Goal: Navigation & Orientation: Find specific page/section

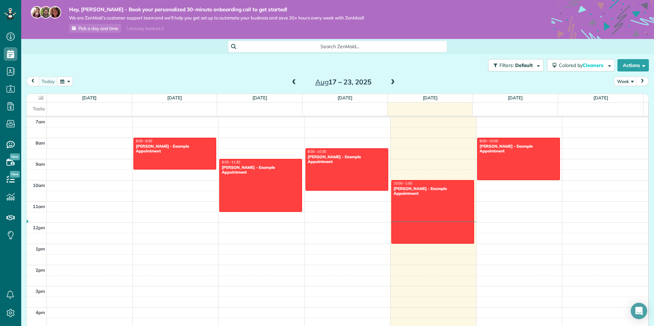
click at [346, 47] on span "Search ZenMaid…" at bounding box center [340, 46] width 208 height 7
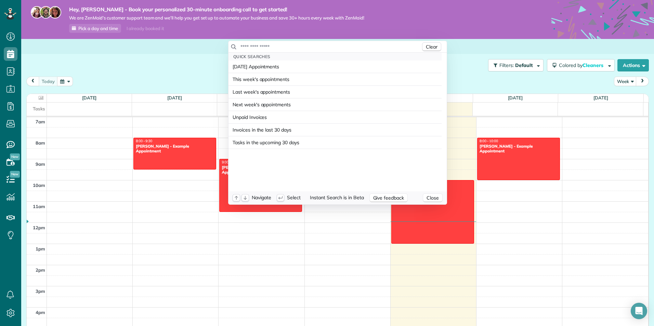
click at [346, 46] on input "text" at bounding box center [330, 46] width 181 height 7
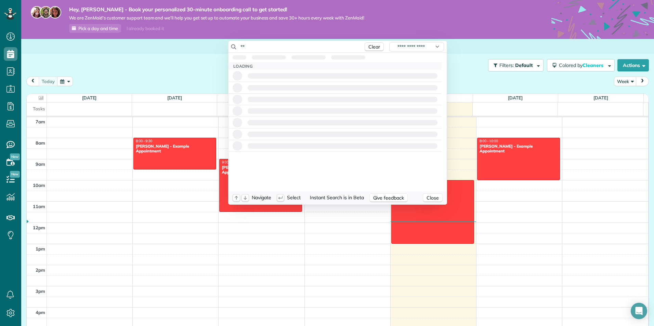
type input "*"
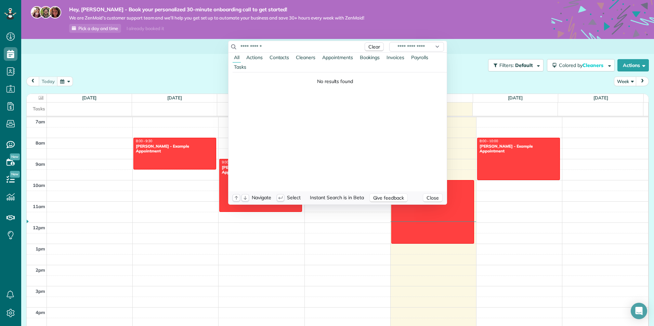
type input "**********"
click at [259, 59] on span "Actions" at bounding box center [254, 57] width 16 height 6
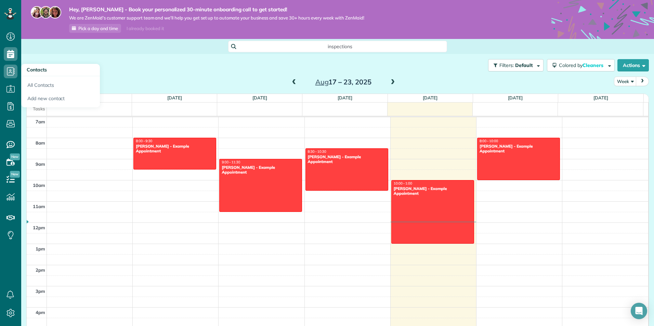
click at [7, 68] on html "Dashboard Scheduling Calendar View List View Dispatch View - Weekly scheduling …" at bounding box center [327, 163] width 654 height 326
click at [14, 87] on use at bounding box center [11, 88] width 8 height 7
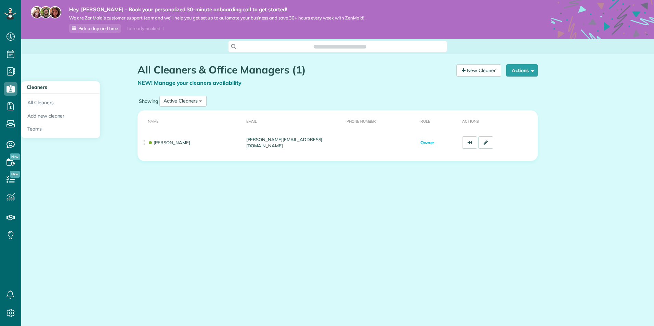
scroll to position [3, 3]
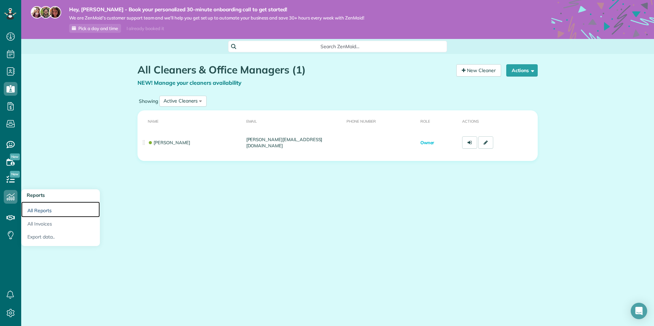
click at [37, 208] on link "All Reports" at bounding box center [60, 210] width 79 height 16
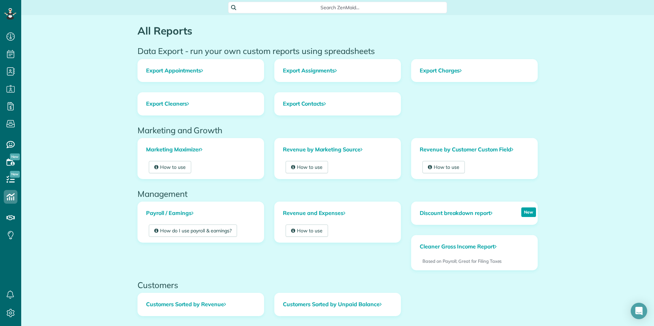
scroll to position [13, 0]
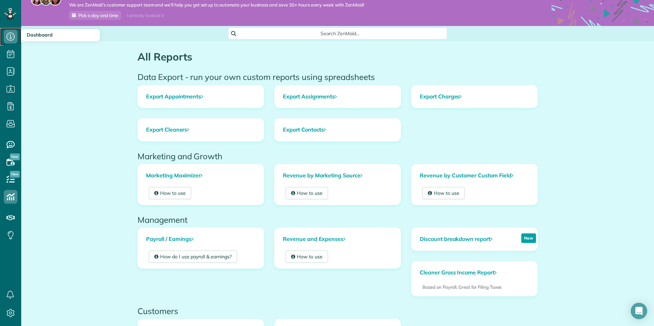
click at [7, 35] on icon at bounding box center [11, 37] width 14 height 14
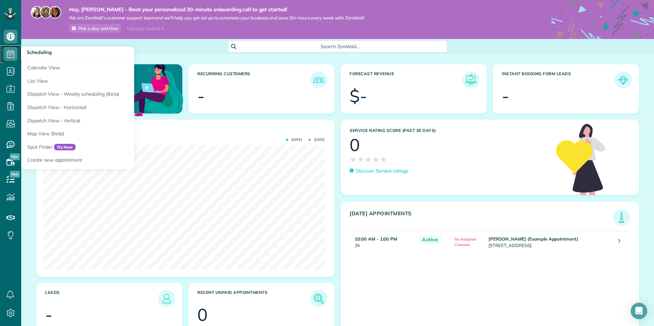
click at [9, 55] on icon at bounding box center [11, 54] width 14 height 14
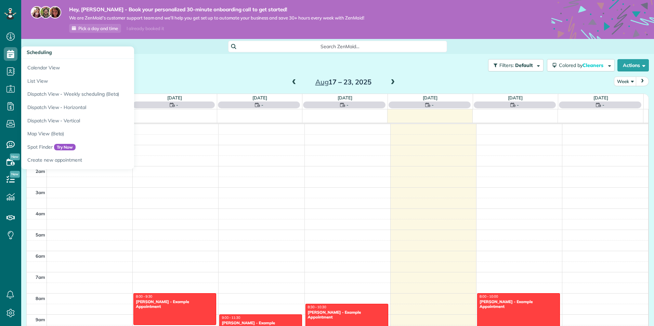
scroll to position [149, 0]
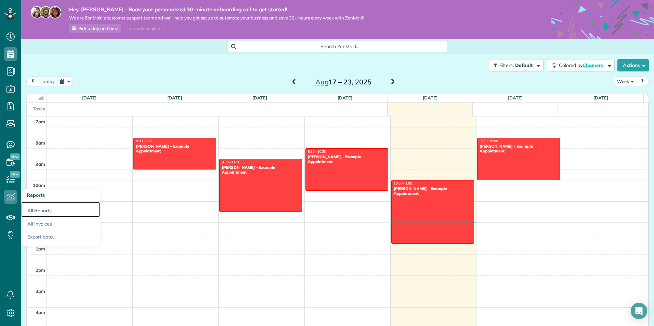
click at [43, 206] on link "All Reports" at bounding box center [60, 210] width 79 height 16
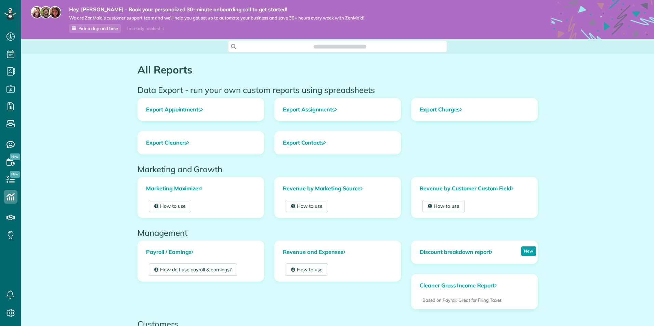
scroll to position [3, 3]
